Goal: Transaction & Acquisition: Purchase product/service

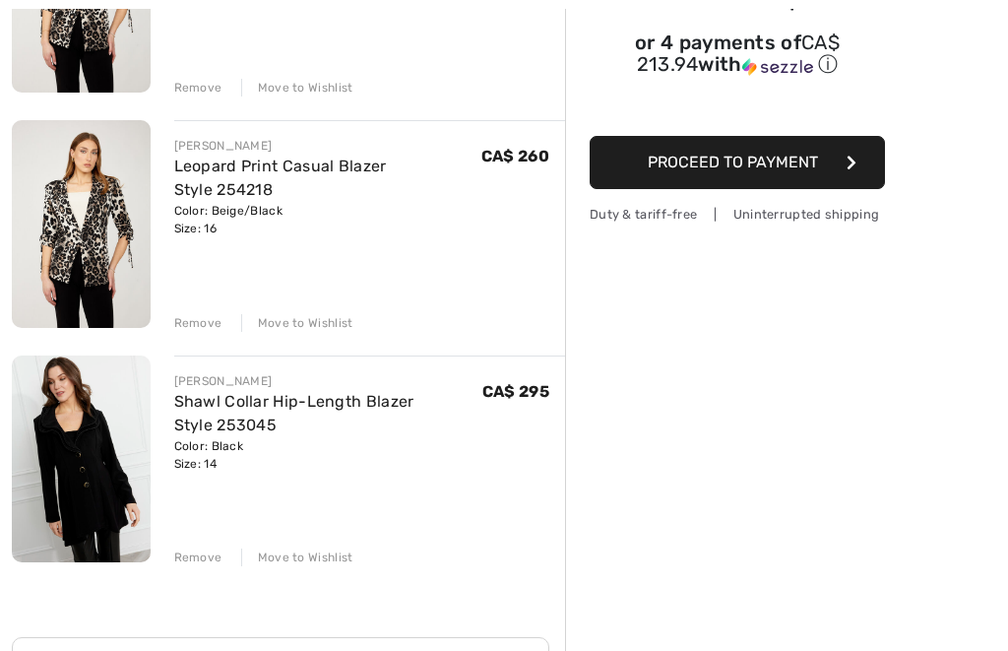
scroll to position [374, 0]
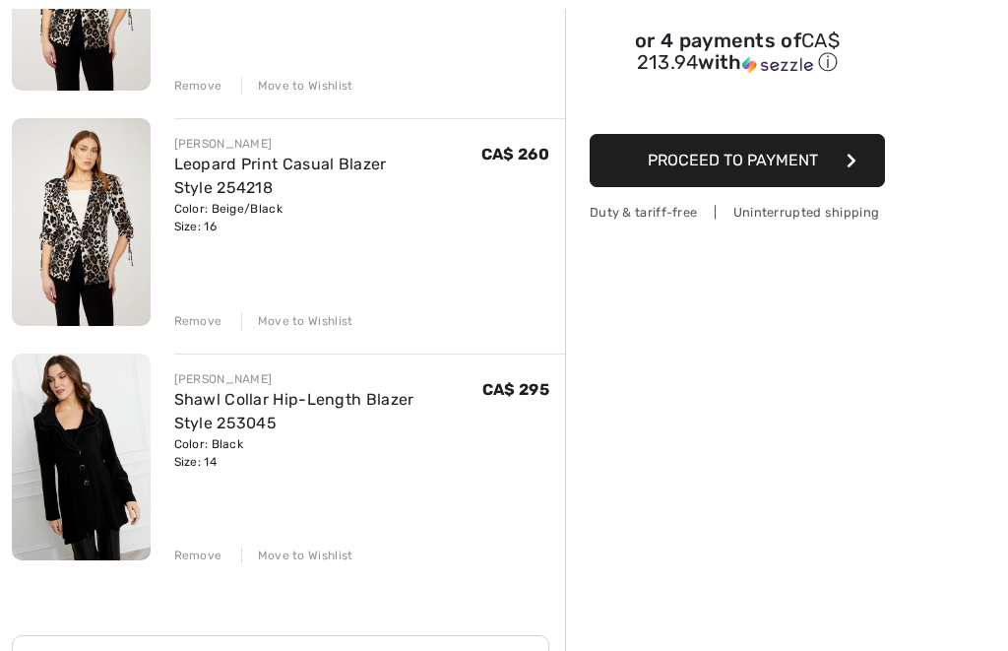
click at [78, 479] on img at bounding box center [81, 458] width 139 height 208
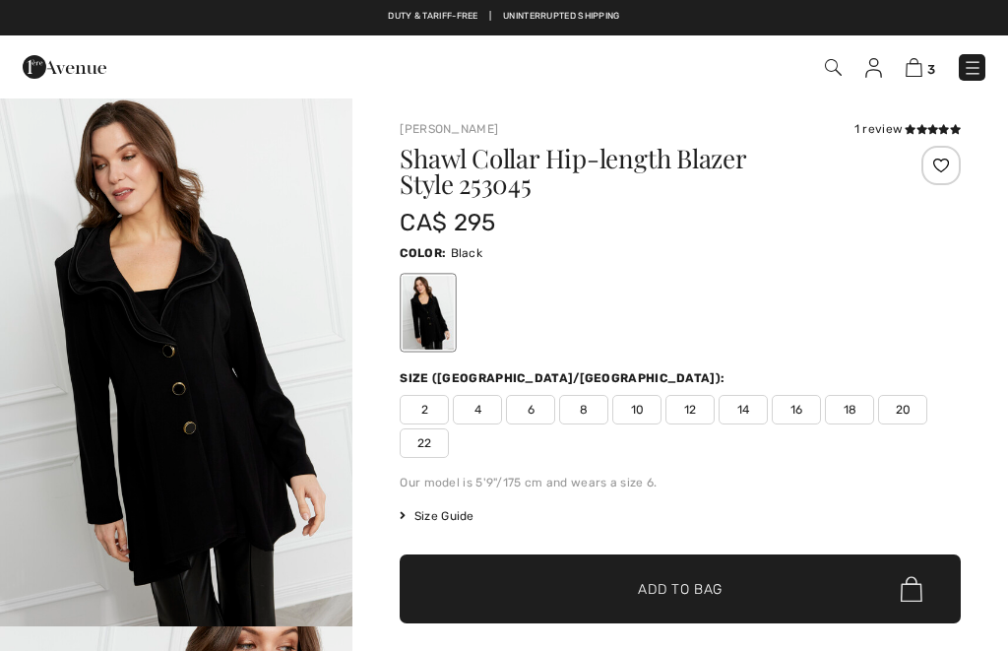
checkbox input "true"
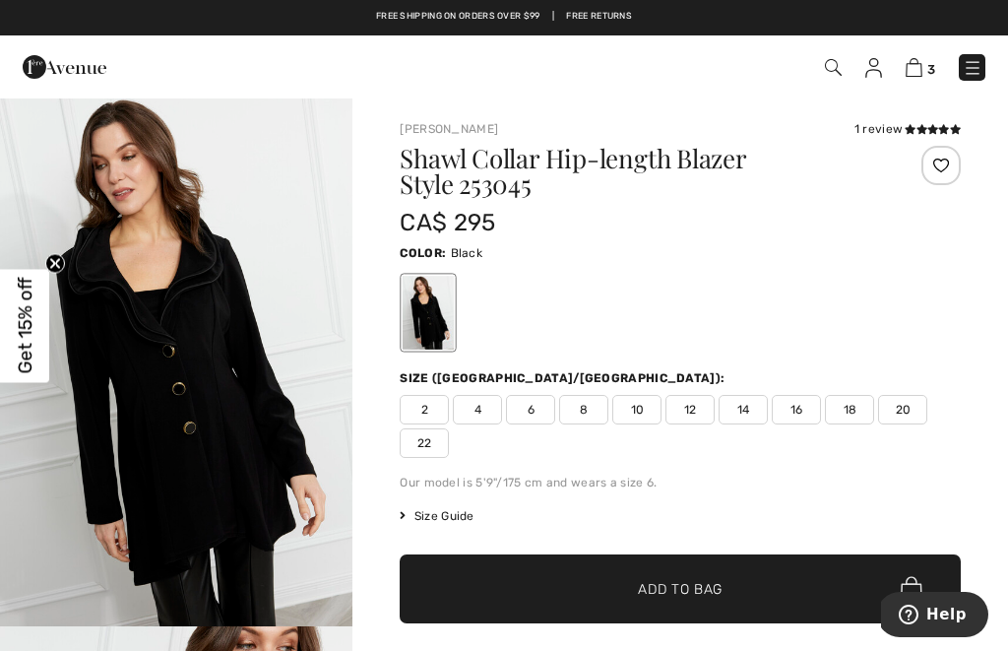
click at [283, 322] on img "1 / 4" at bounding box center [176, 361] width 352 height 530
